Goal: Task Accomplishment & Management: Manage account settings

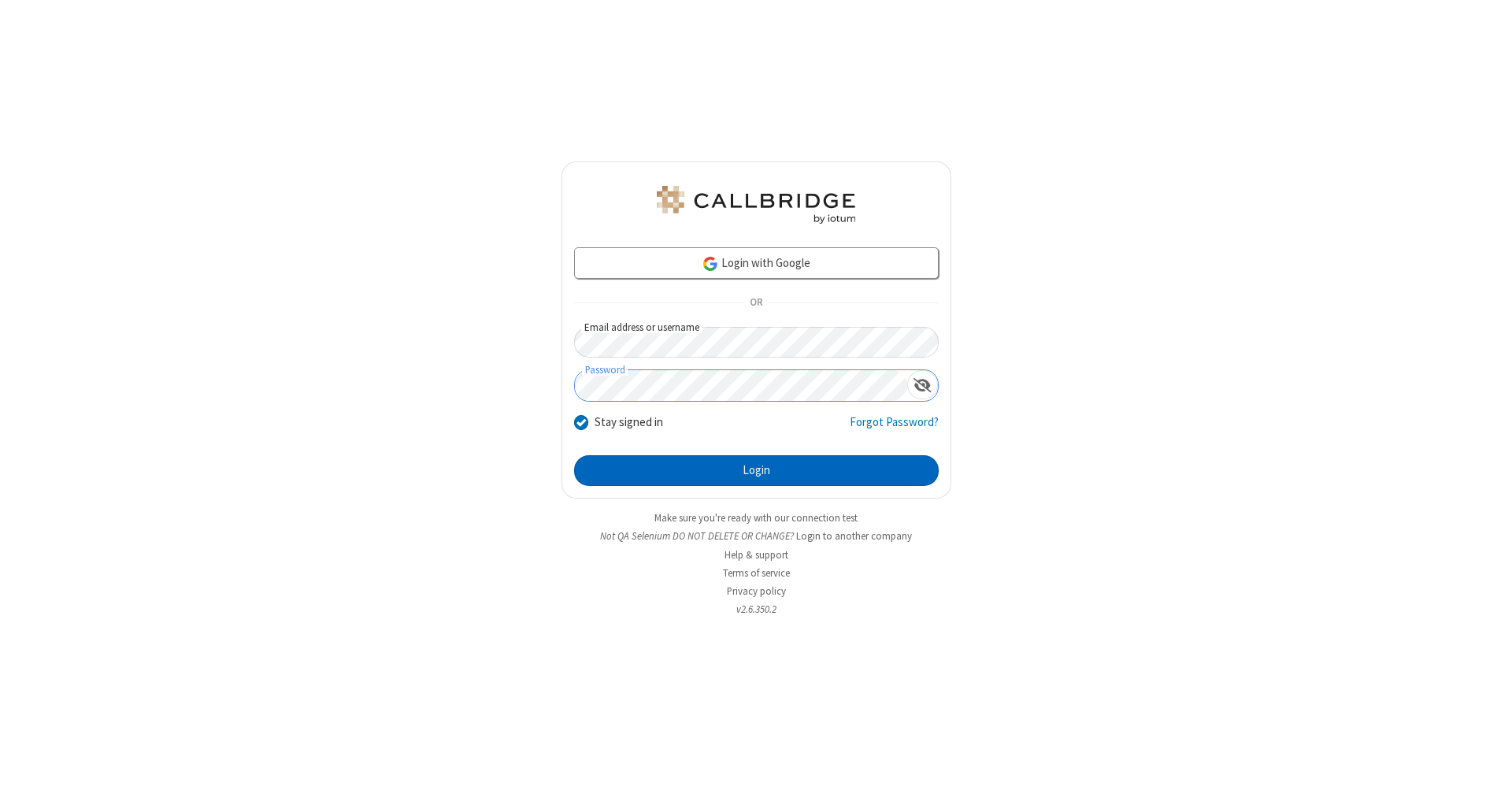
click at [756, 471] on button "Login" at bounding box center [756, 471] width 364 height 32
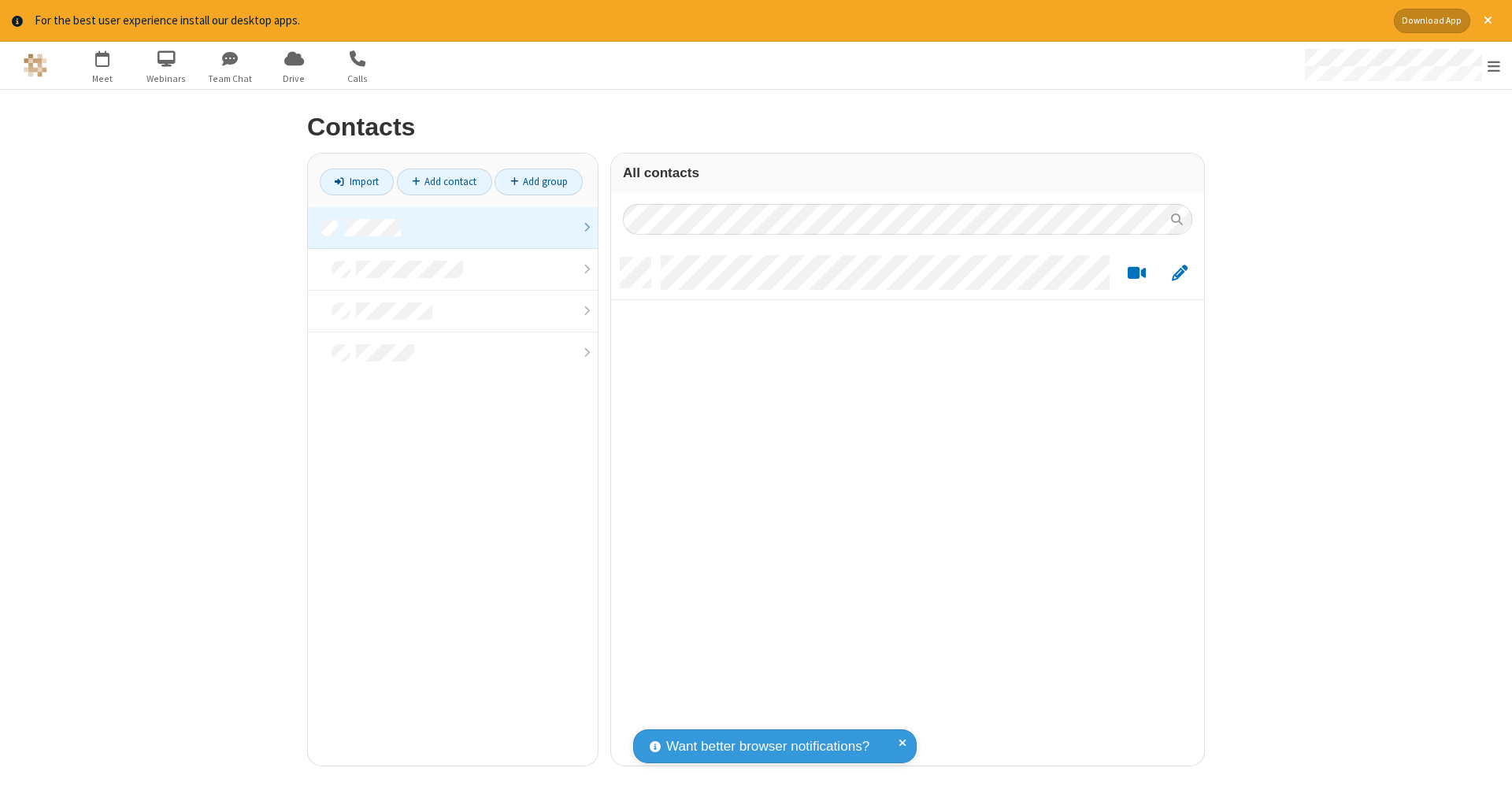
click at [453, 226] on link at bounding box center [453, 228] width 289 height 42
click at [444, 182] on link "Add contact" at bounding box center [445, 182] width 96 height 27
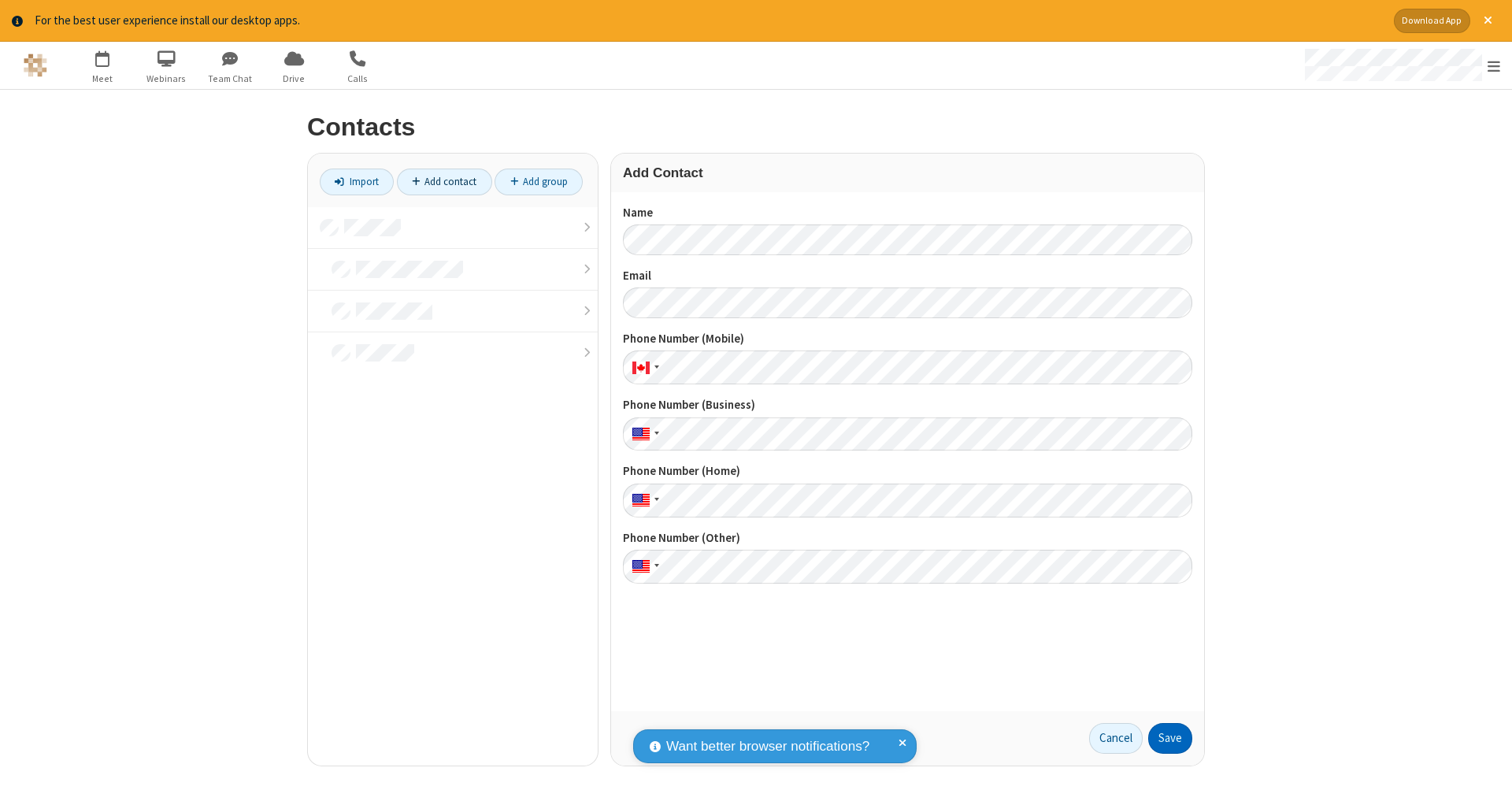
click at [1171, 738] on button "Save" at bounding box center [1171, 739] width 44 height 32
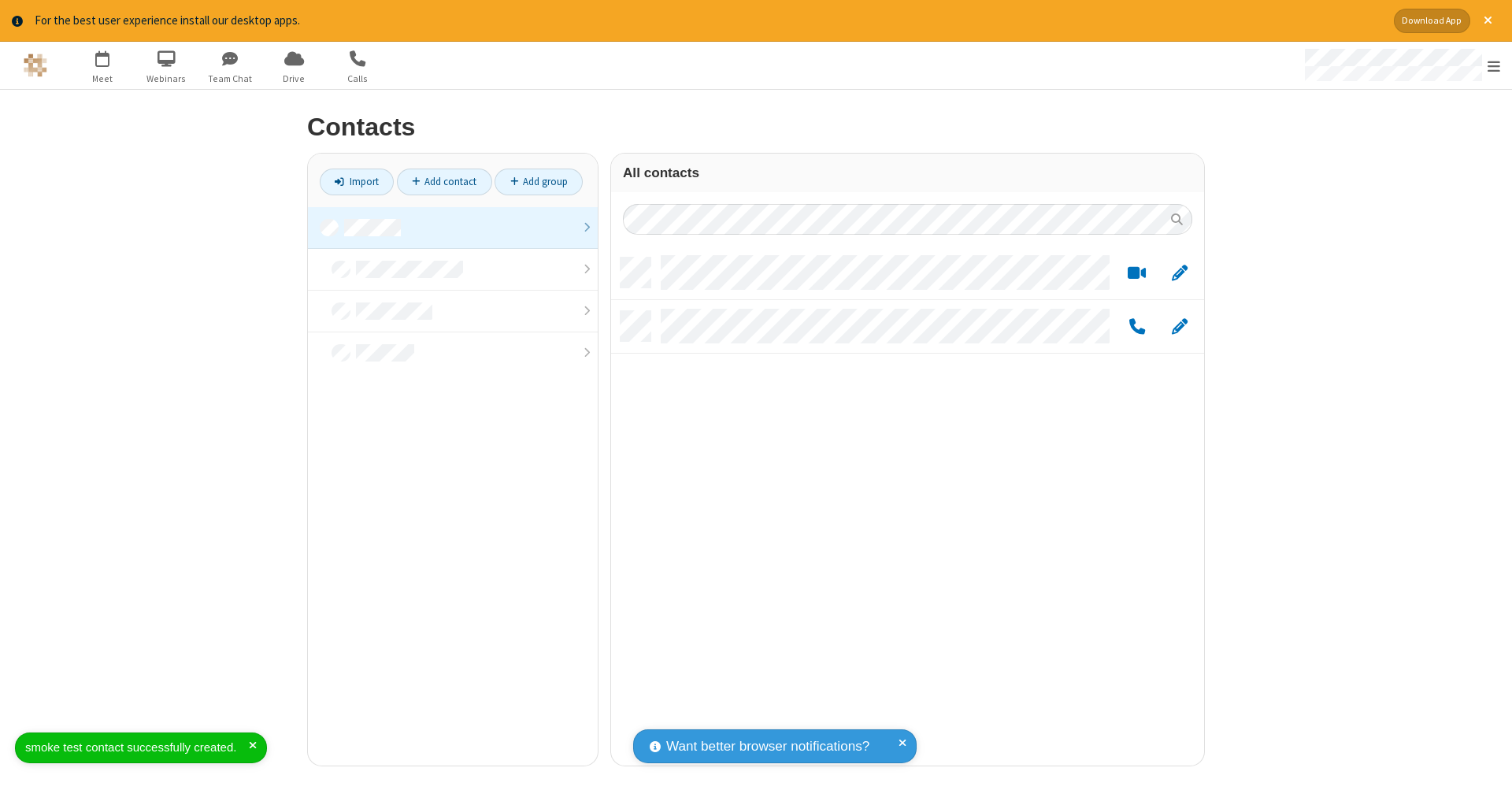
scroll to position [508, 581]
